Goal: Information Seeking & Learning: Get advice/opinions

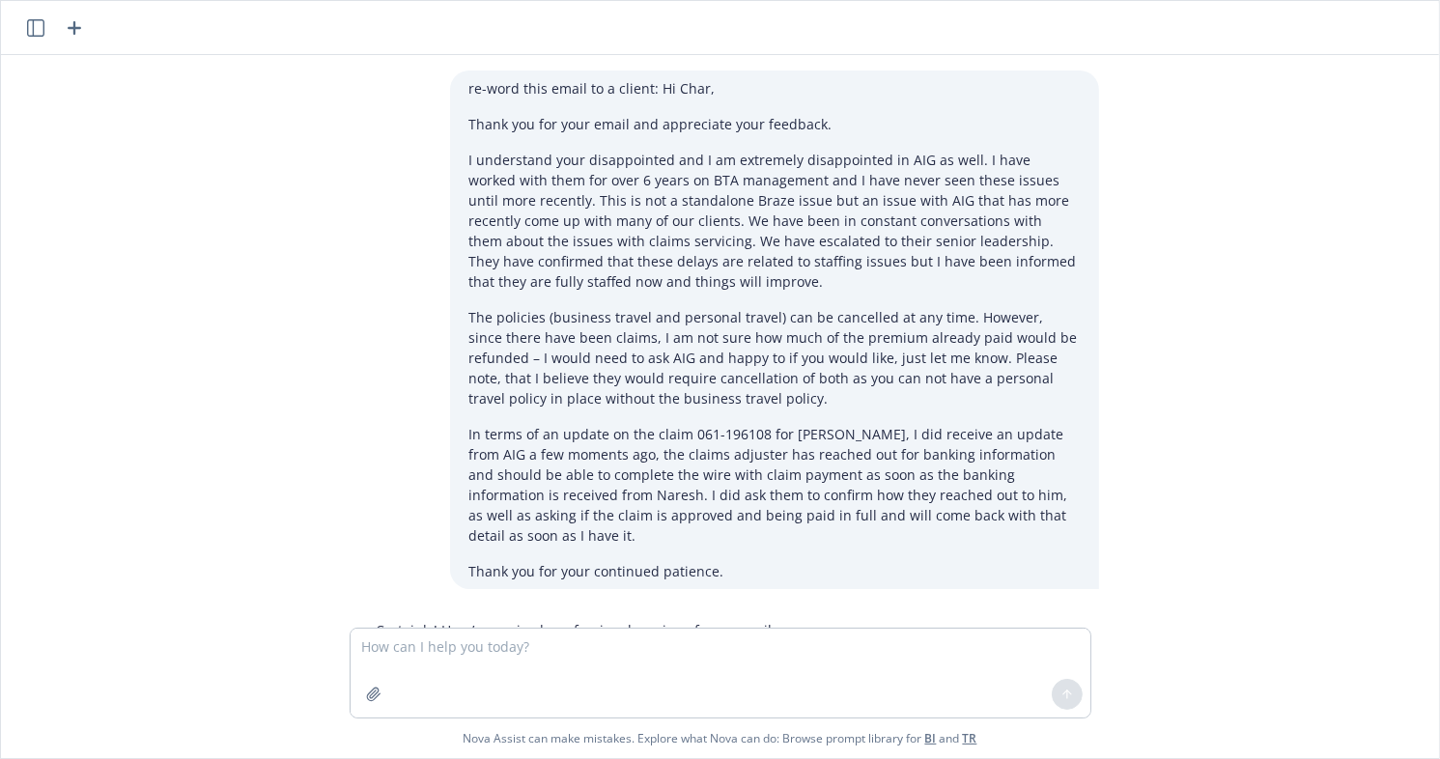
scroll to position [1262, 0]
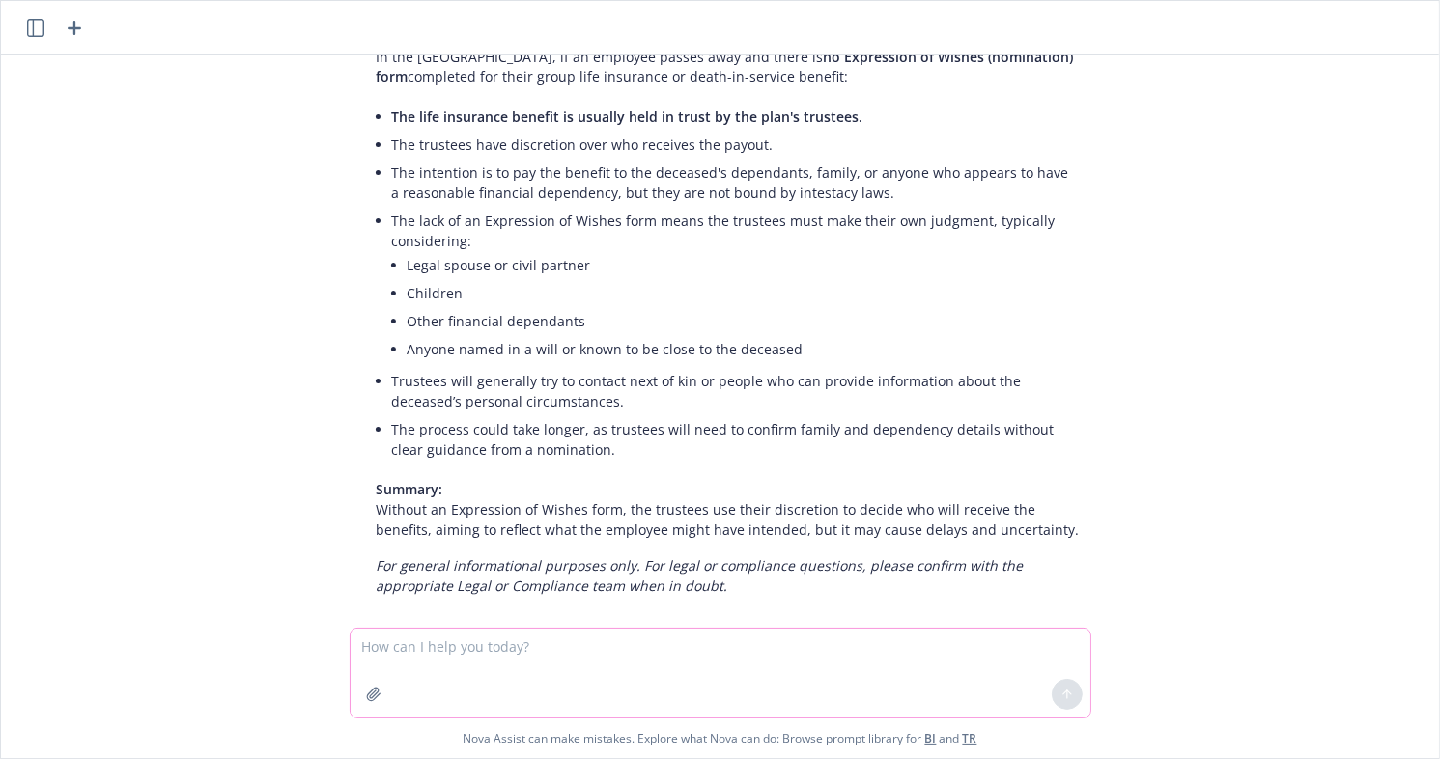
click at [433, 657] on textarea at bounding box center [721, 673] width 740 height 89
type textarea "help make this email more clear"
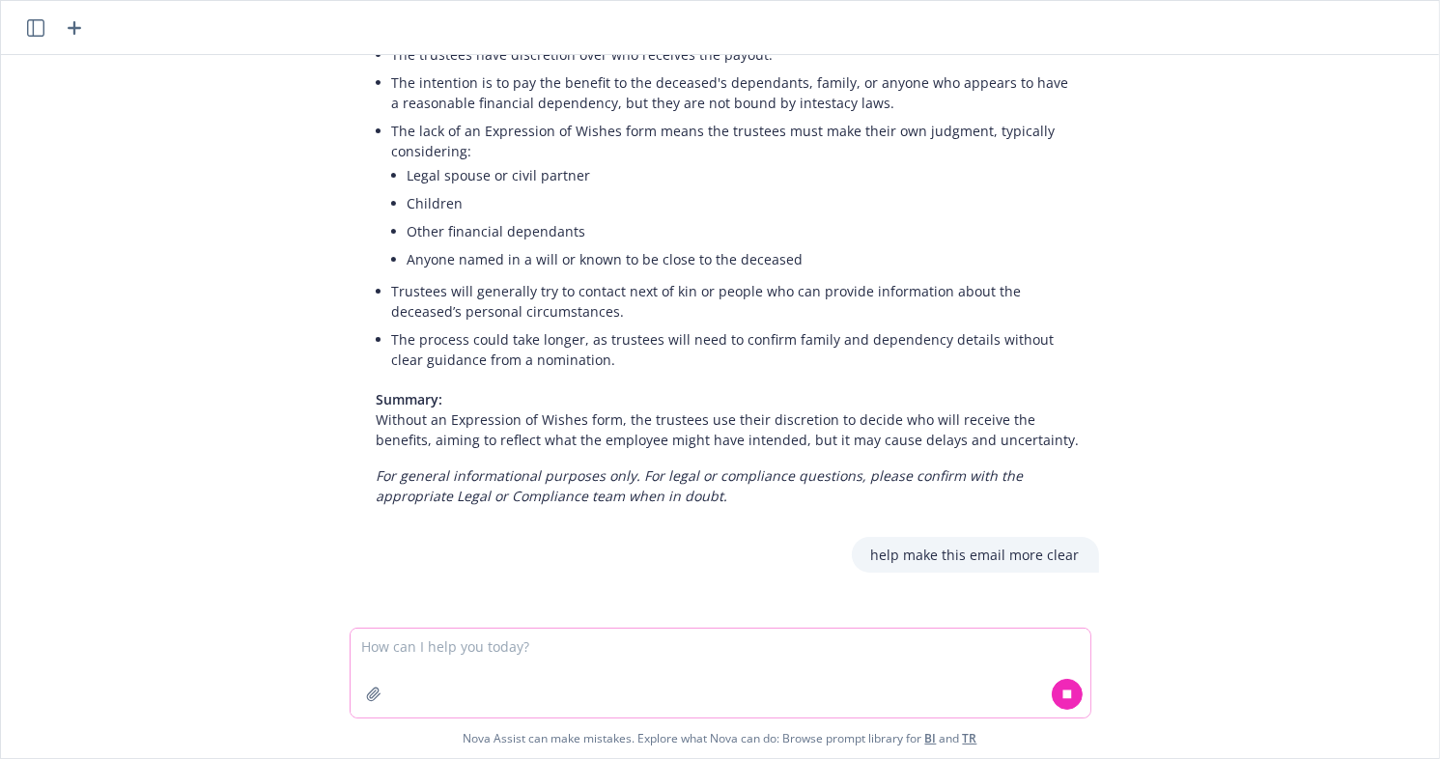
click at [359, 645] on textarea at bounding box center [721, 673] width 740 height 89
paste textarea "Forescout Brokers, I am meeting with Forescout leadership next month to review …"
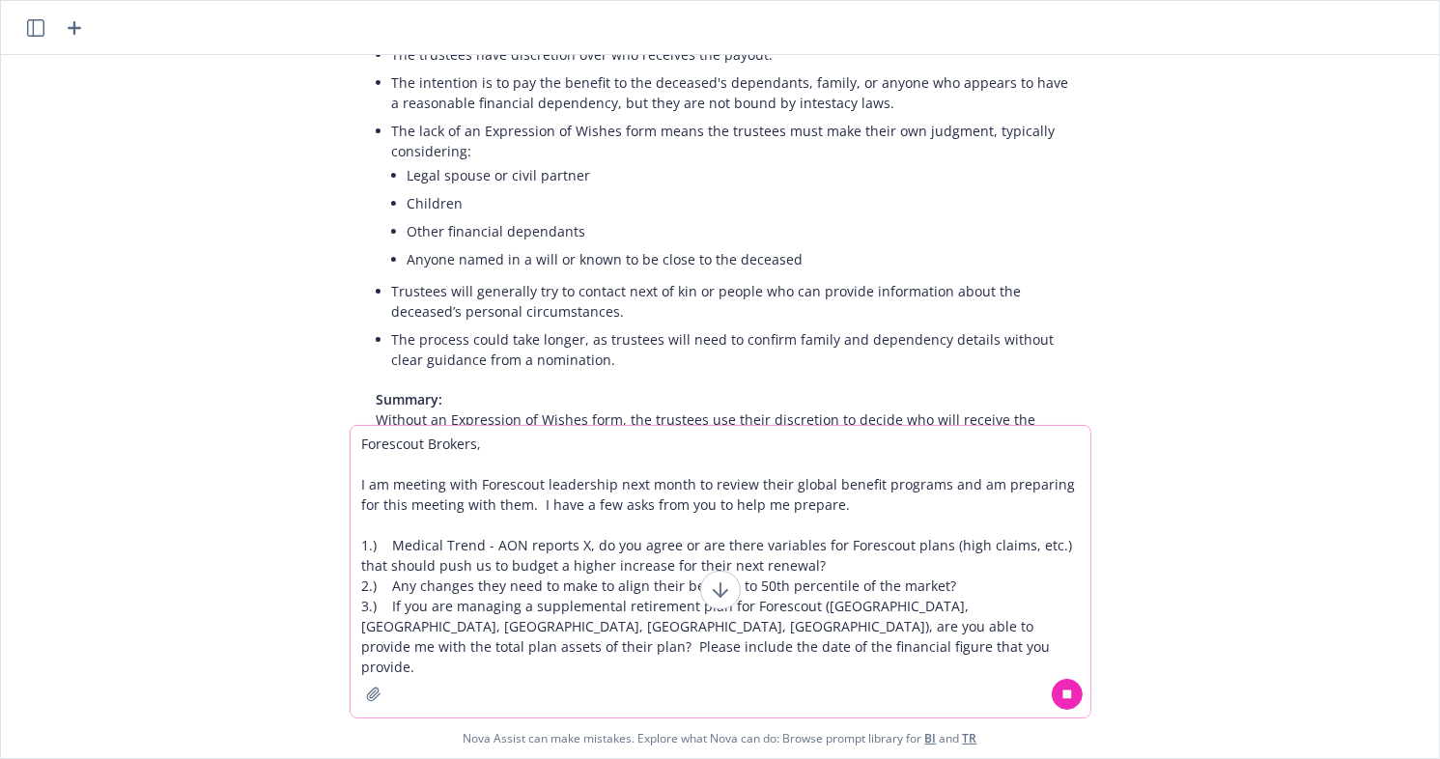
type textarea "Forescout Brokers, I am meeting with Forescout leadership next month to review …"
click at [1071, 691] on icon at bounding box center [1067, 695] width 14 height 14
click at [360, 450] on textarea "Forescout Brokers, I am meeting with Forescout leadership next month to review …" at bounding box center [721, 572] width 740 height 292
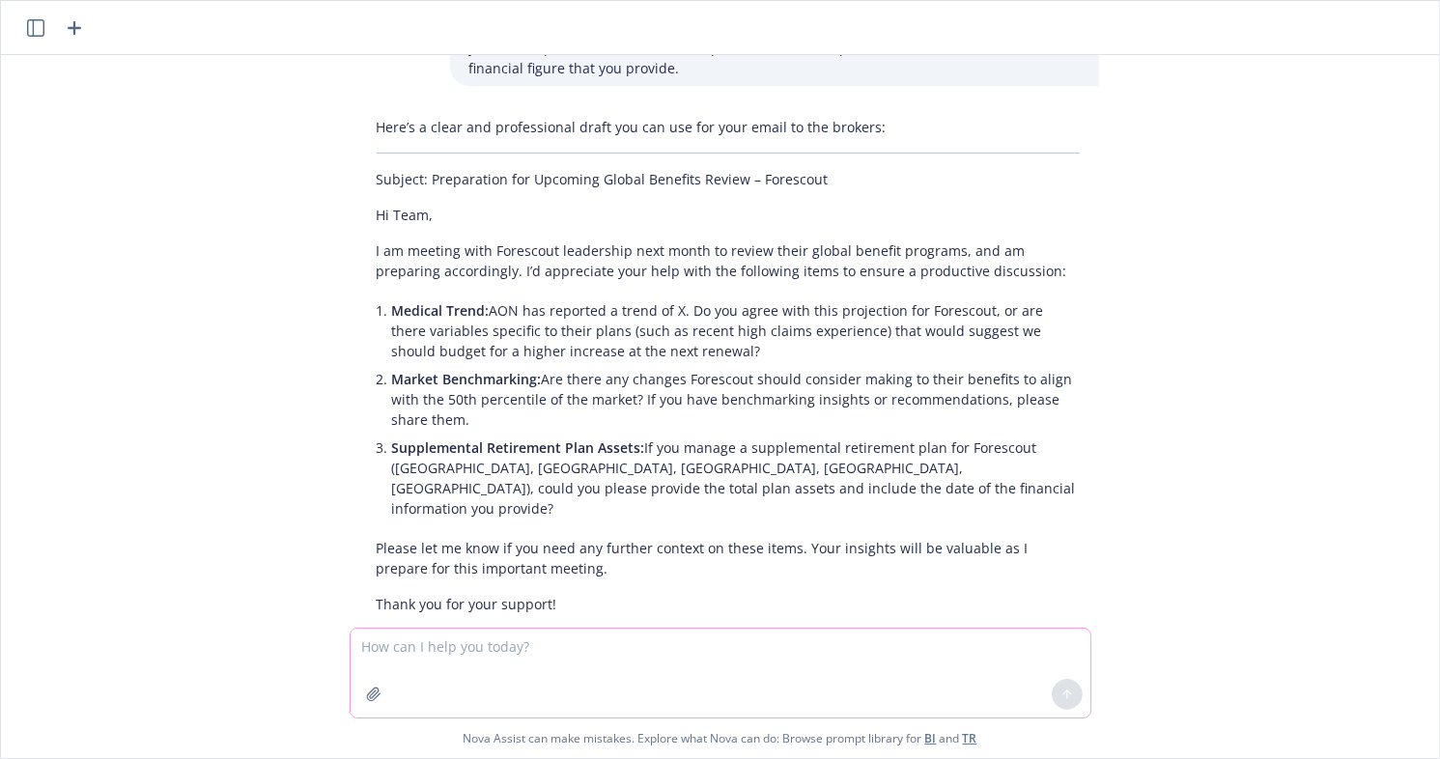
scroll to position [2328, 0]
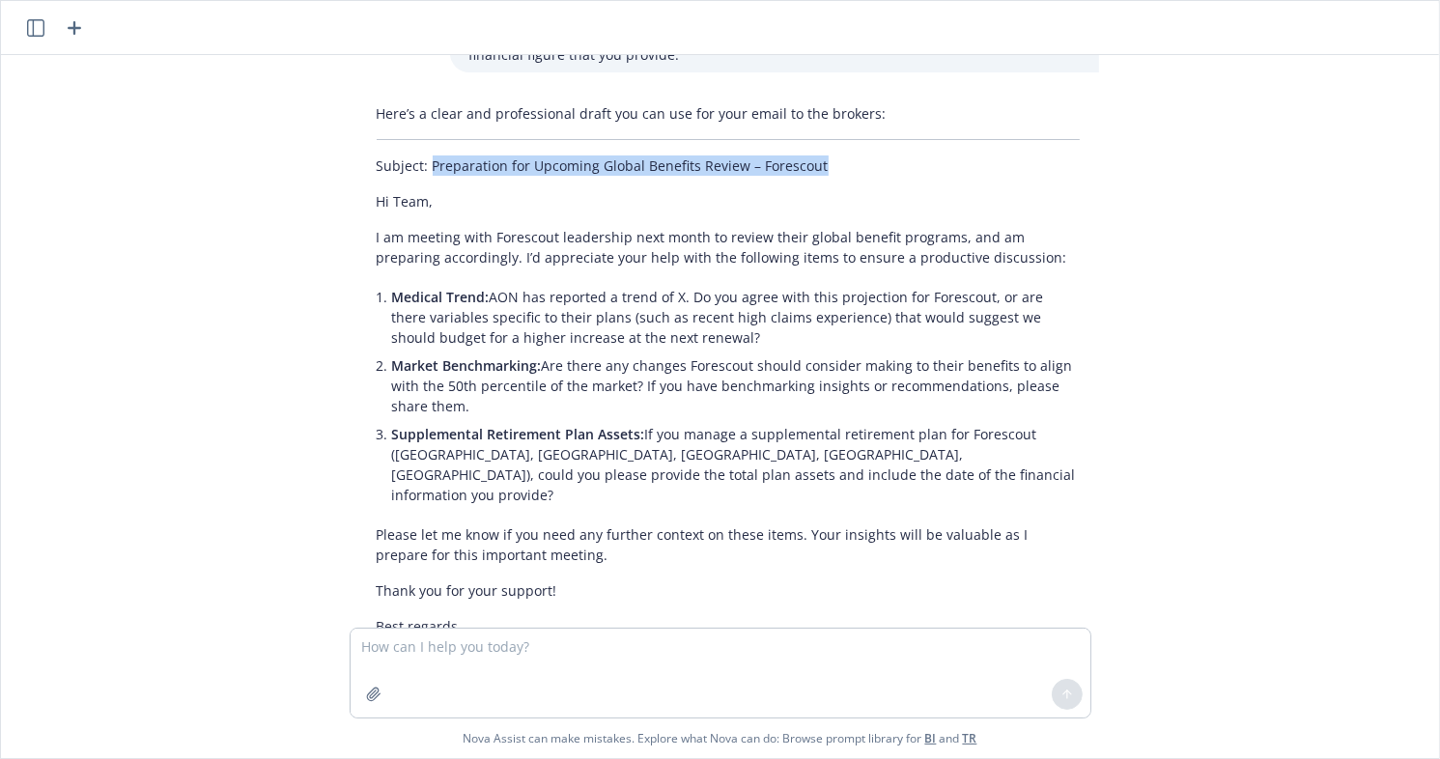
drag, startPoint x: 422, startPoint y: 100, endPoint x: 812, endPoint y: 93, distance: 390.3
click at [812, 155] on p "Subject: Preparation for Upcoming Global Benefits Review – Forescout" at bounding box center [728, 165] width 703 height 20
copy p "Preparation for Upcoming Global Benefits Review – Forescout"
click at [1346, 445] on div "re-word this email to a client: Hi Char, Thank you for your email and appreciat…" at bounding box center [720, 341] width 1423 height 573
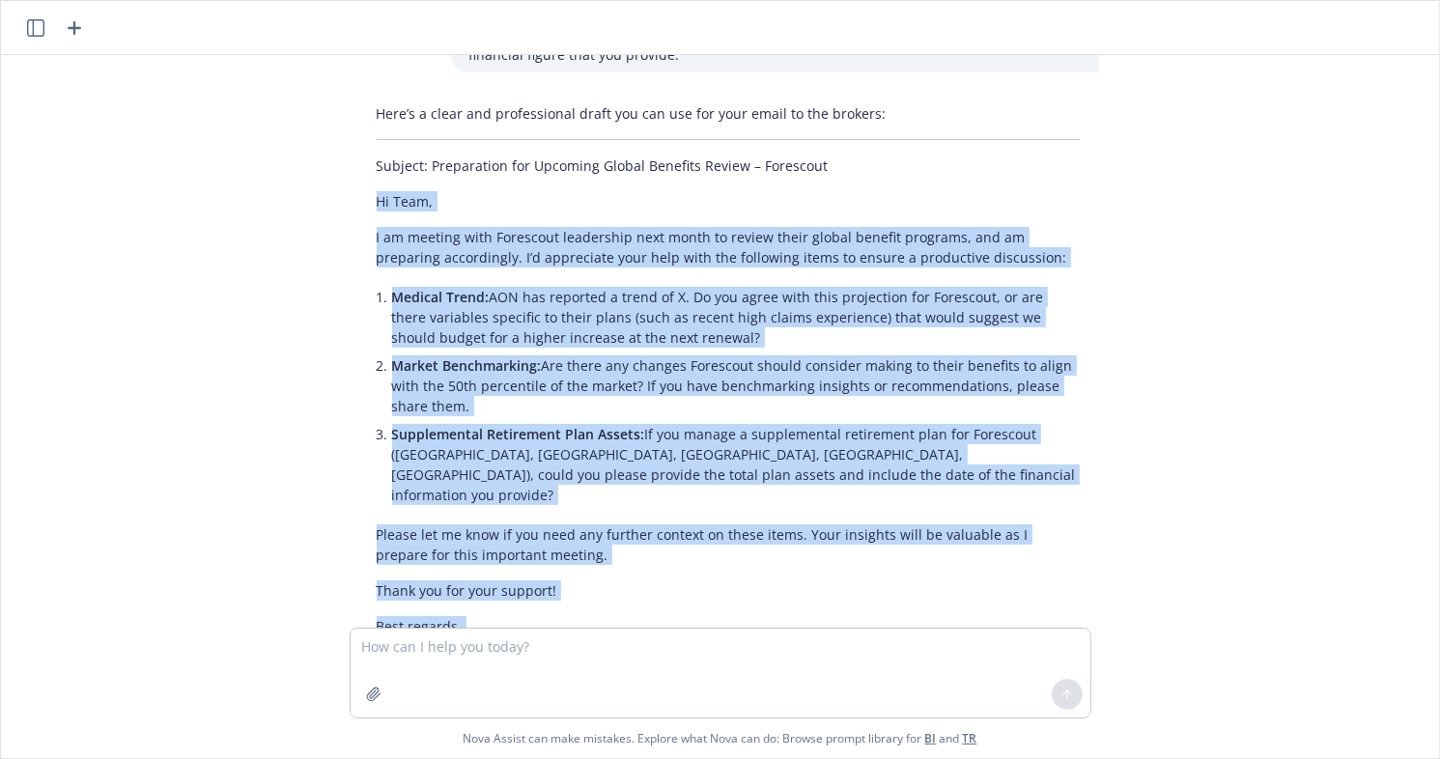
drag, startPoint x: 363, startPoint y: 138, endPoint x: 518, endPoint y: 564, distance: 453.1
click at [518, 564] on div "Here’s a clear and professional draft you can use for your email to the brokers…" at bounding box center [728, 380] width 742 height 569
copy div "Lo Ipsu, D si ametcon adip Elitseddo eiusmodtem inci utlab et dolore magna aliq…"
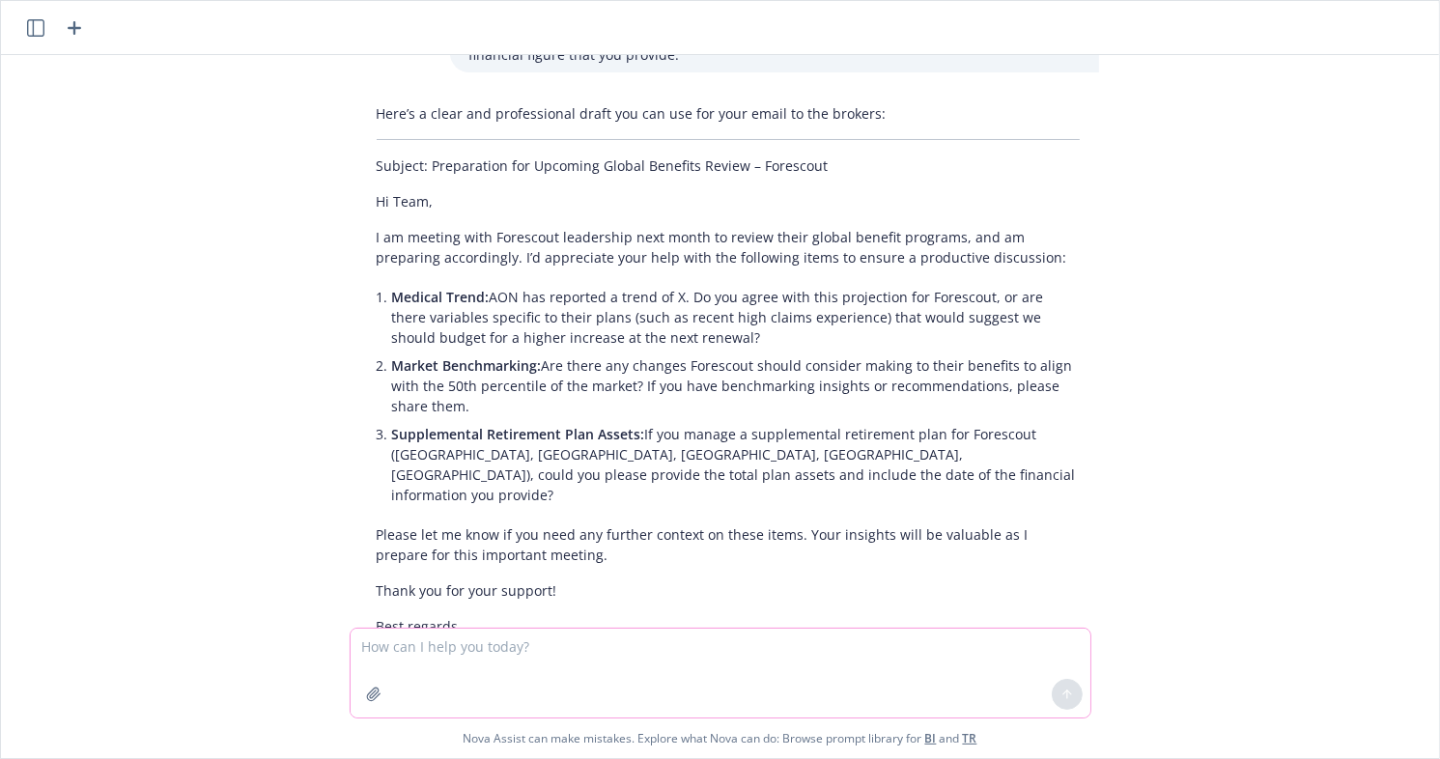
click at [485, 670] on textarea at bounding box center [721, 673] width 740 height 89
type textarea "c"
type textarea "can you re-word this email"
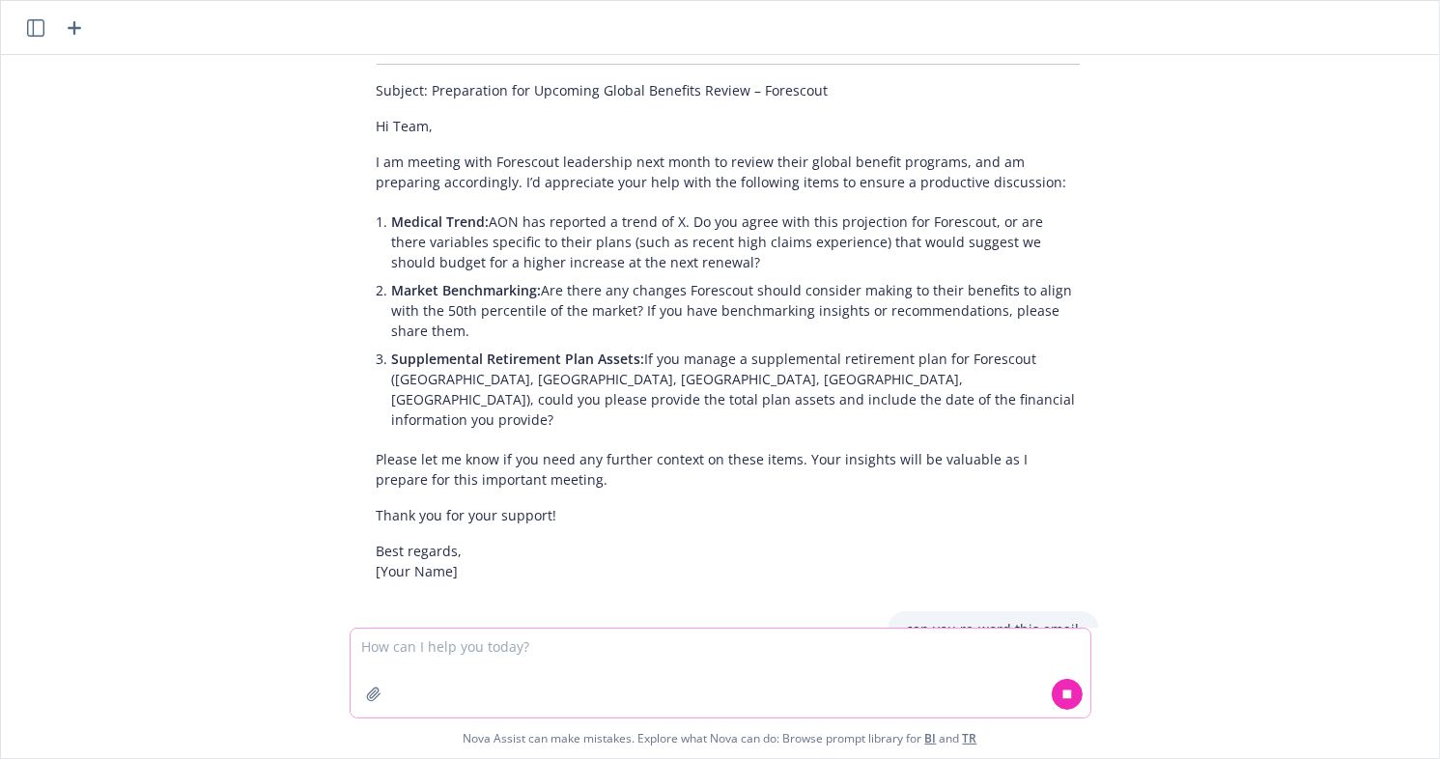
scroll to position [2417, 0]
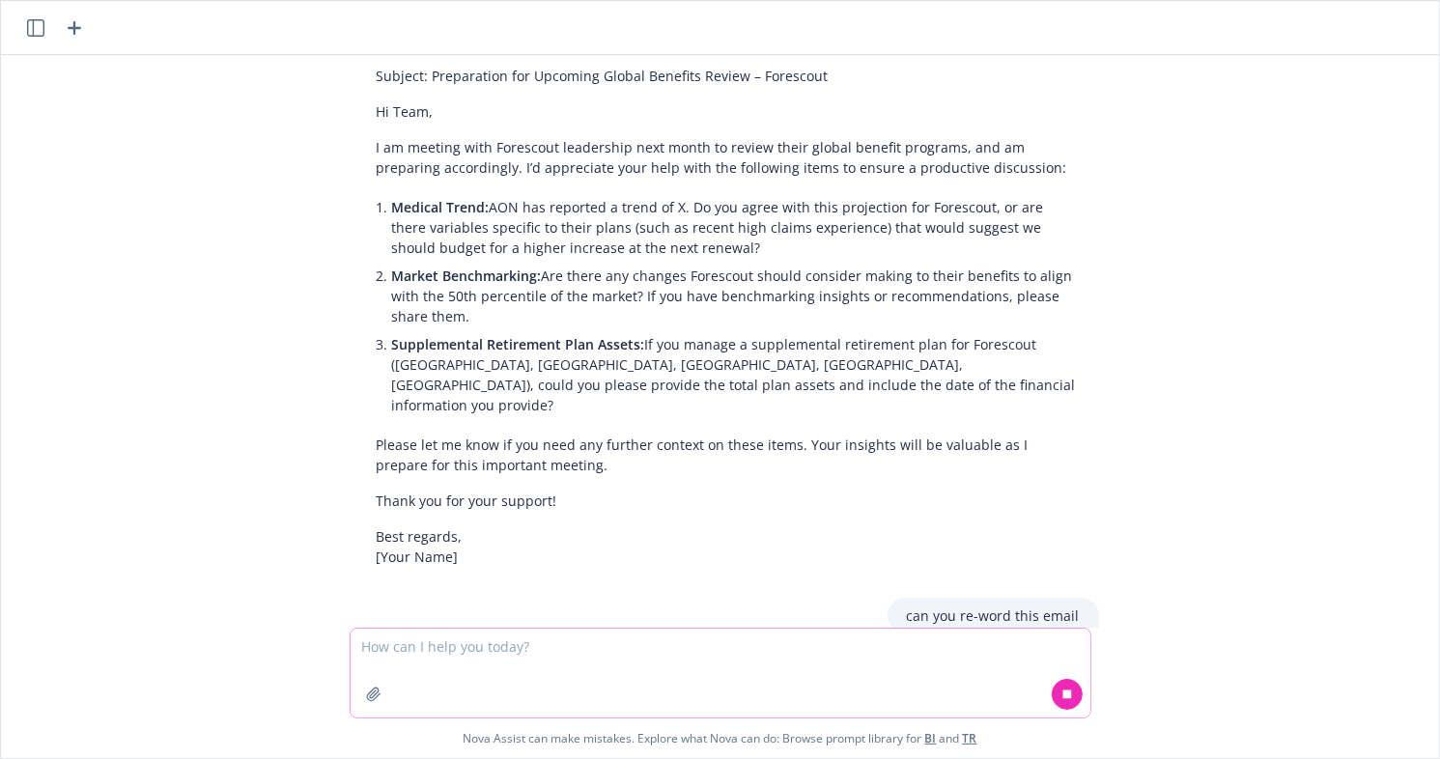
paste textarea "Lo Ipsu, D si ametcon adip Elitseddo eiusmodtem inci utlab et dolore magna aliq…"
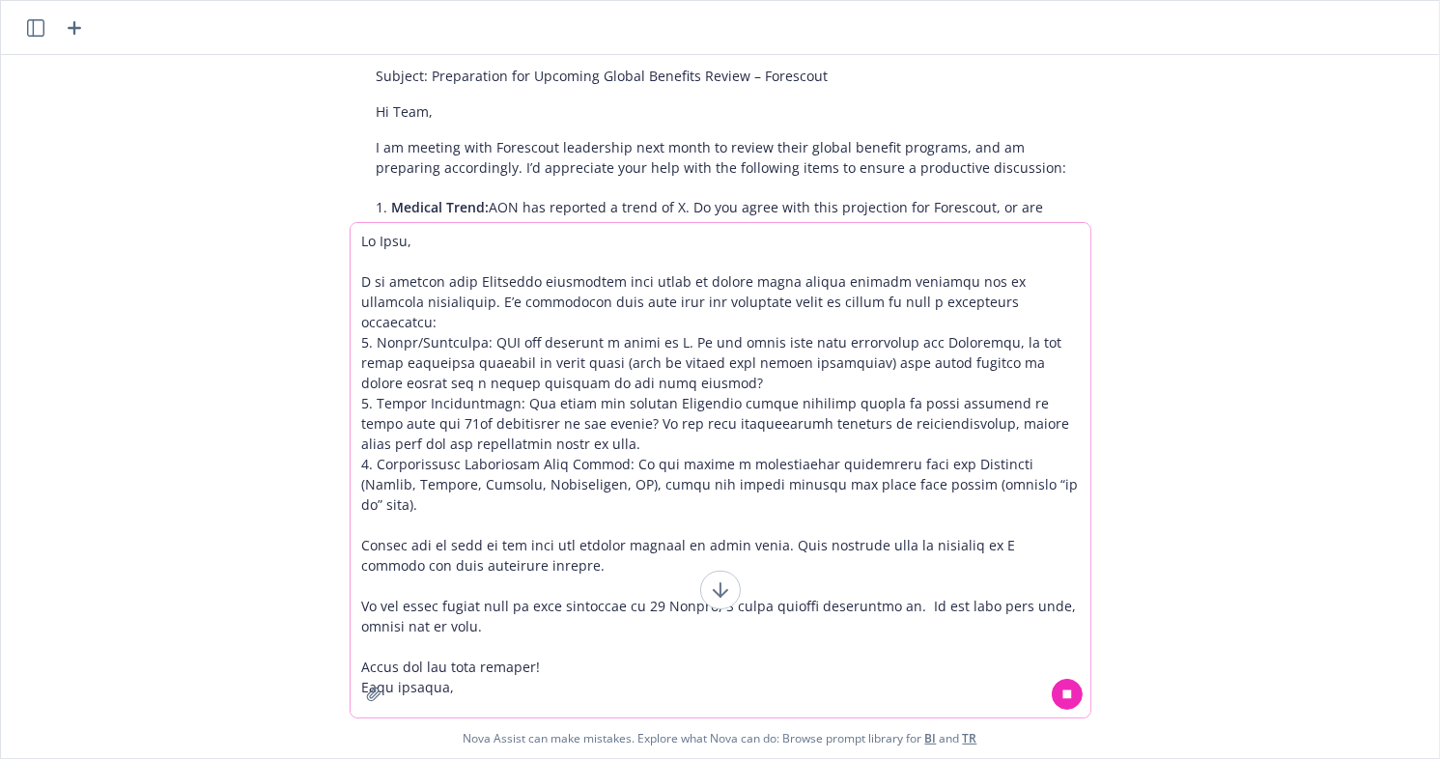
type textarea "Lo Ipsu, D si ametcon adip Elitseddo eiusmodtem inci utlab et dolore magna aliq…"
click at [1070, 705] on button at bounding box center [1067, 694] width 31 height 31
click at [1070, 692] on icon at bounding box center [1067, 695] width 14 height 14
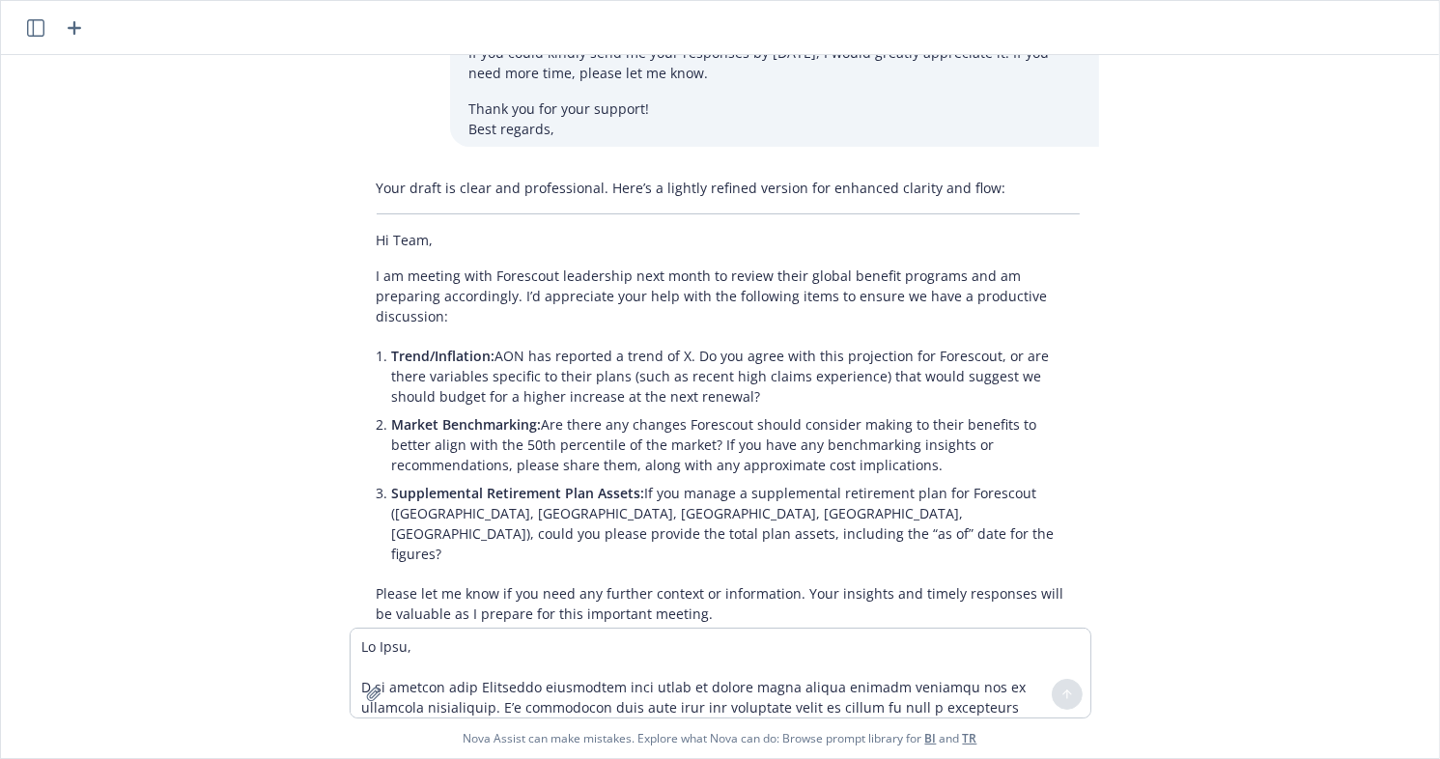
scroll to position [3837, 0]
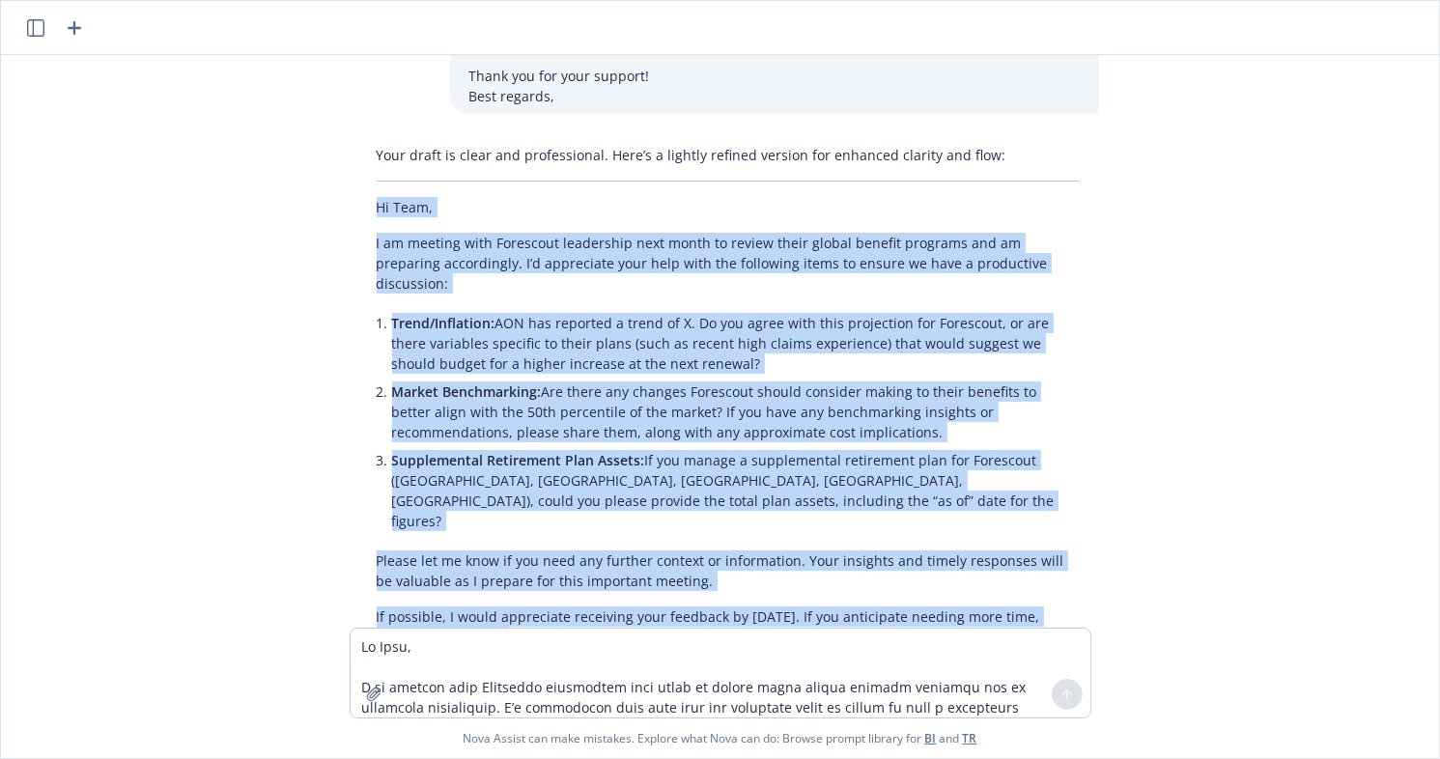
drag, startPoint x: 467, startPoint y: 563, endPoint x: 297, endPoint y: 99, distance: 494.1
click at [297, 99] on div "re-word this email to a client: Hi Char, Thank you for your email and appreciat…" at bounding box center [720, 341] width 1423 height 573
copy div "Lo Ipsu, D si ametcon adip Elitseddo eiusmodtem inci utlab et dolore magna aliq…"
